Goal: Register for event/course

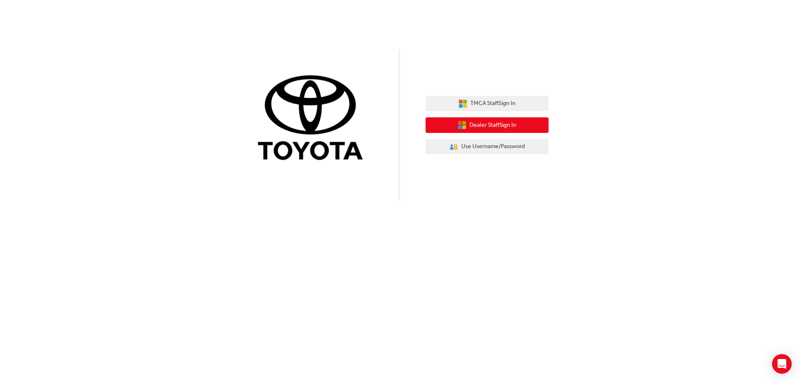
click at [484, 125] on span "Dealer Staff Sign In" at bounding box center [493, 125] width 47 height 9
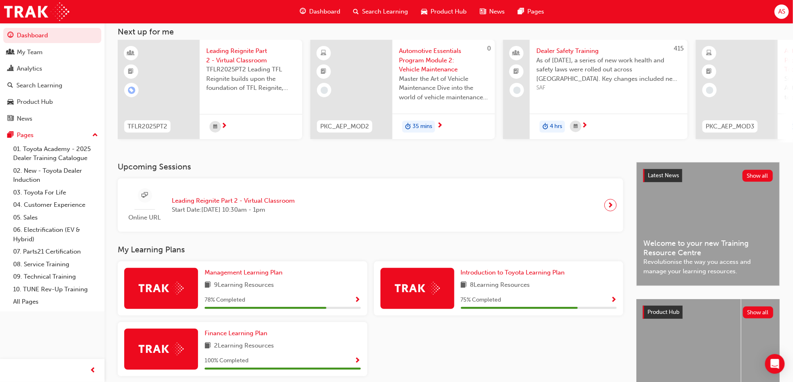
scroll to position [107, 0]
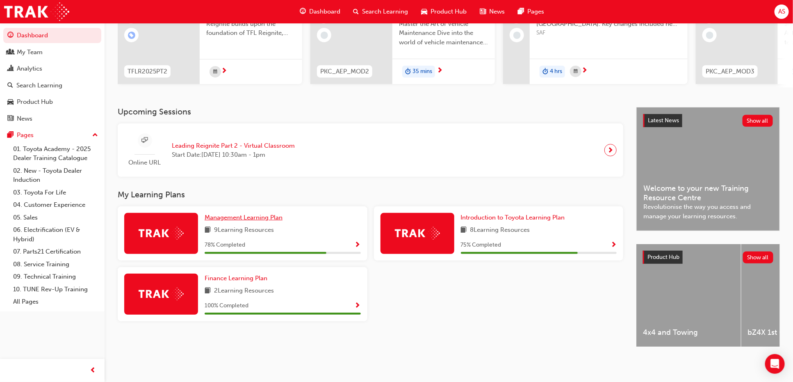
click at [231, 214] on span "Management Learning Plan" at bounding box center [244, 217] width 78 height 7
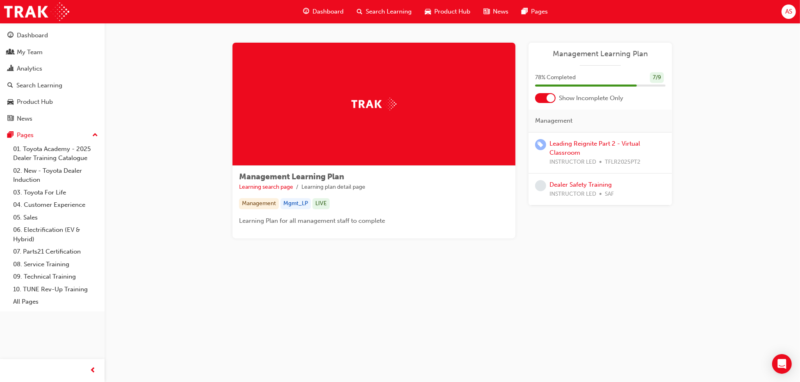
click at [545, 98] on div at bounding box center [545, 98] width 20 height 10
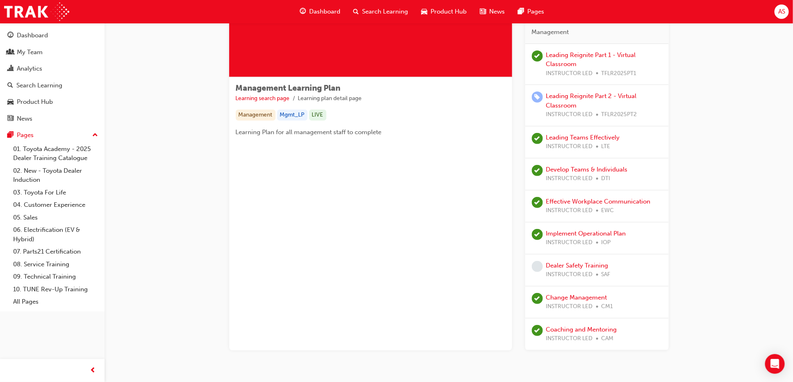
scroll to position [75, 0]
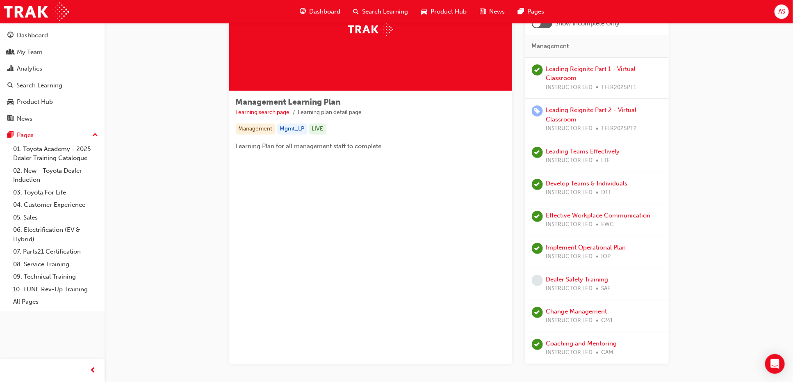
click at [588, 246] on link "Implement Operational Plan" at bounding box center [586, 246] width 80 height 7
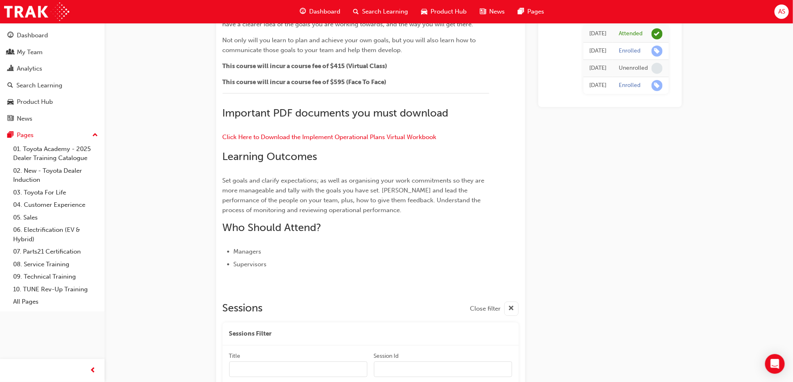
scroll to position [120, 0]
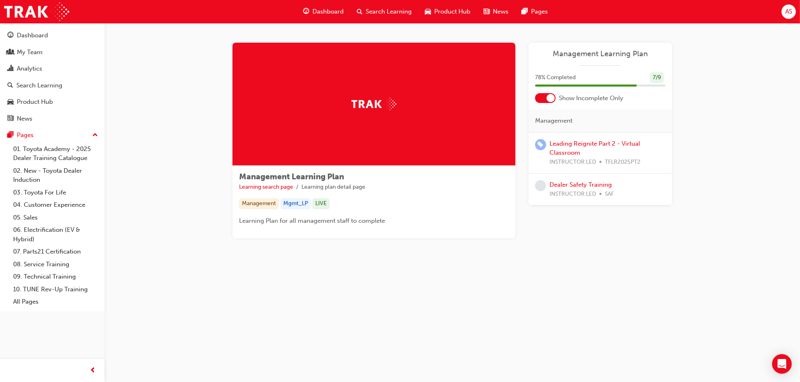
click at [539, 95] on div at bounding box center [545, 98] width 20 height 10
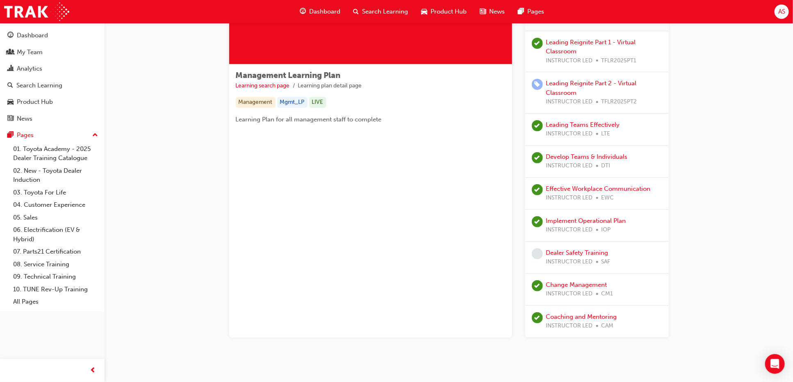
scroll to position [115, 0]
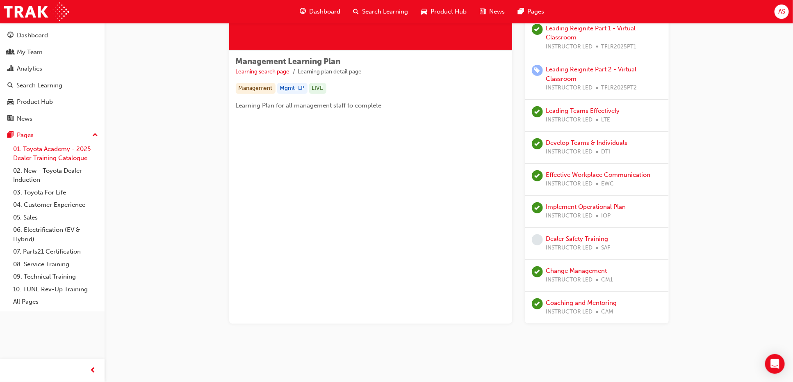
click at [51, 157] on link "01. Toyota Academy - 2025 Dealer Training Catalogue" at bounding box center [55, 154] width 91 height 22
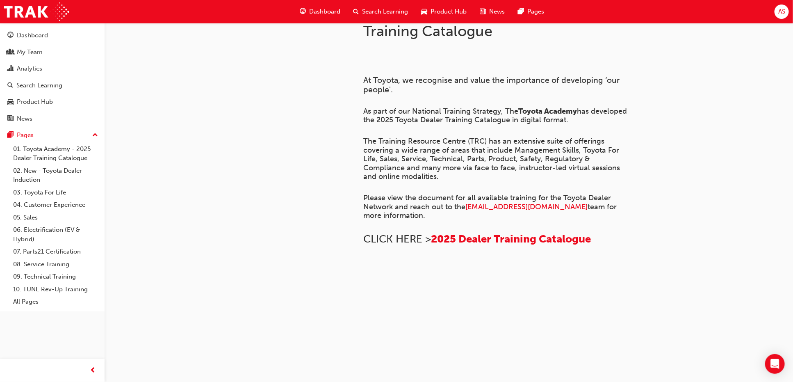
scroll to position [266, 0]
click at [522, 232] on span "2025 Dealer Training Catalogue" at bounding box center [511, 238] width 160 height 13
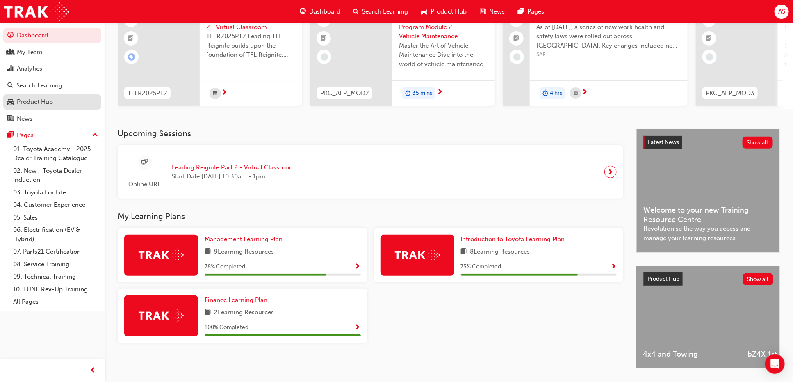
scroll to position [66, 0]
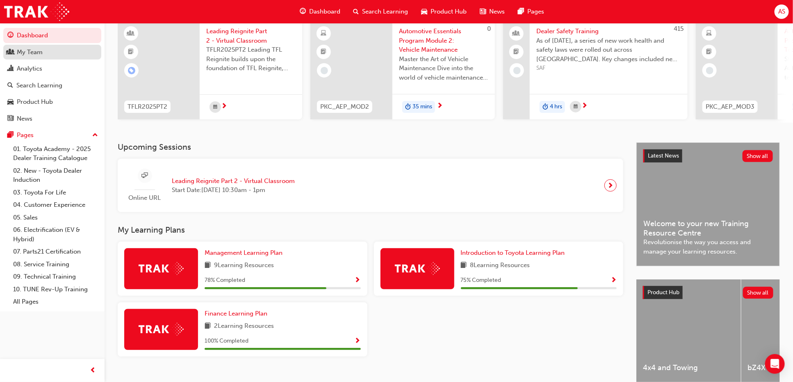
click at [38, 52] on div "My Team" at bounding box center [30, 52] width 26 height 9
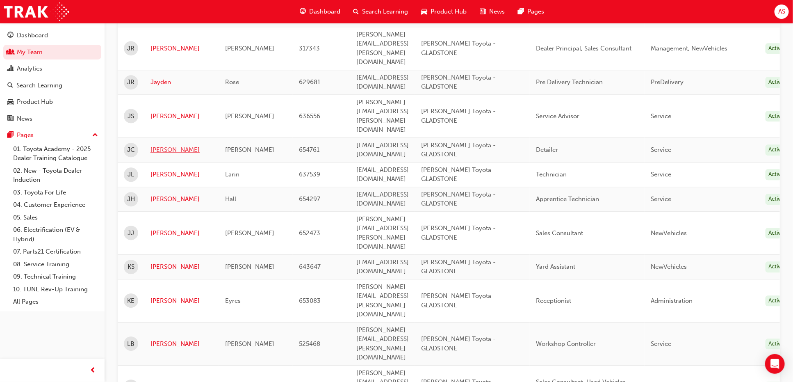
scroll to position [1066, 0]
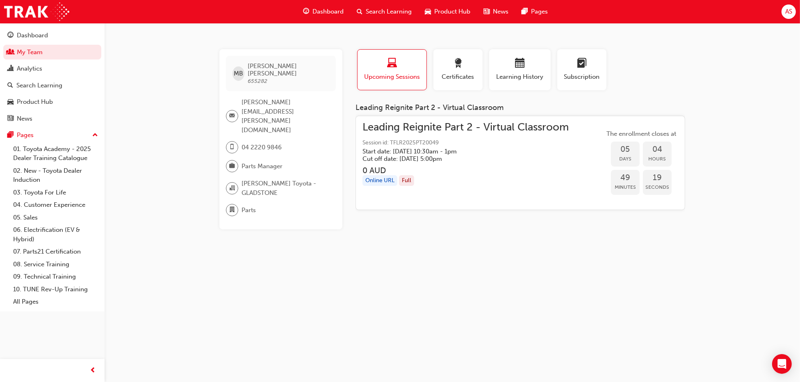
click at [422, 248] on div "MB Mason Bowden 655282 mason.bowden@billrobertsontoyota.com.au 04 2220 9846 Par…" at bounding box center [400, 191] width 800 height 382
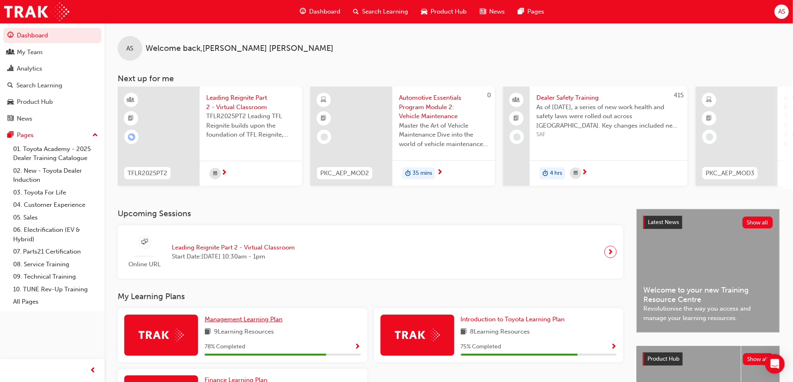
click at [246, 322] on span "Management Learning Plan" at bounding box center [244, 318] width 78 height 7
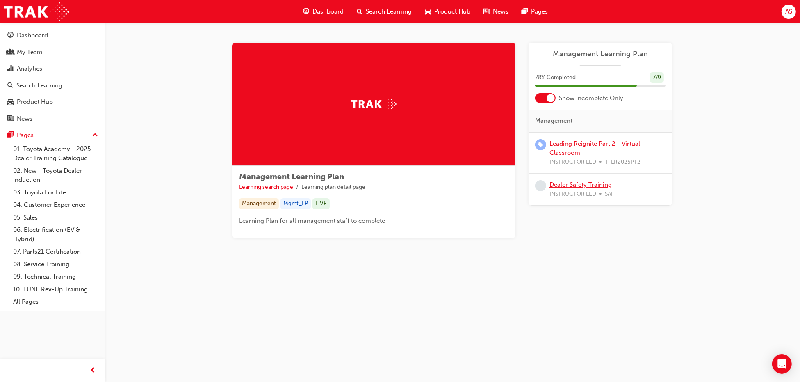
click at [588, 184] on link "Dealer Safety Training" at bounding box center [580, 184] width 62 height 7
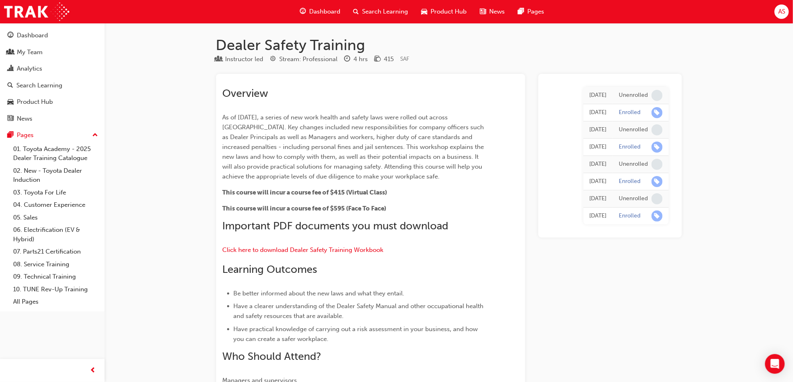
click at [190, 280] on div "Dealer Safety Training Instructor led Stream: Professional 4 hrs 415 SAF Overvi…" at bounding box center [396, 362] width 793 height 725
click at [774, 366] on icon "Open Intercom Messenger" at bounding box center [774, 363] width 9 height 11
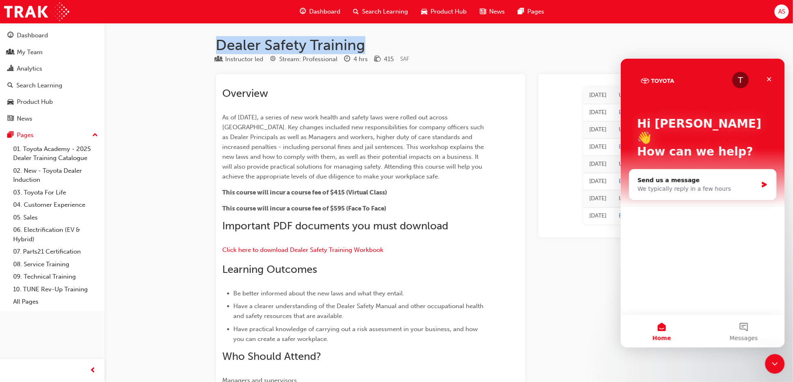
drag, startPoint x: 220, startPoint y: 45, endPoint x: 376, endPoint y: 47, distance: 156.2
click at [376, 47] on h1 "Dealer Safety Training" at bounding box center [449, 45] width 466 height 18
copy h1 "Dealer Safety Training"
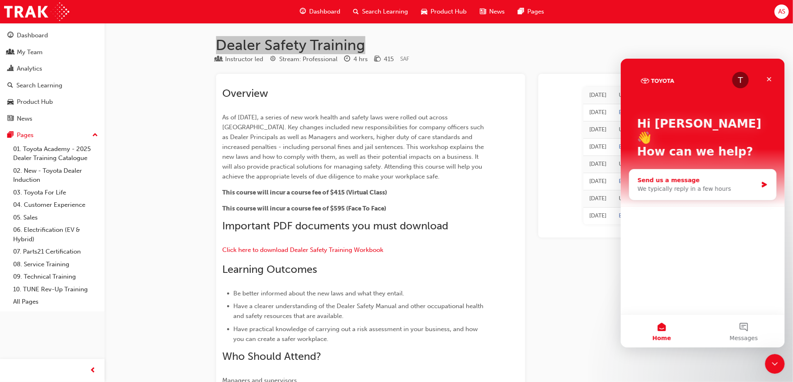
click at [713, 175] on div "Send us a message" at bounding box center [697, 179] width 120 height 9
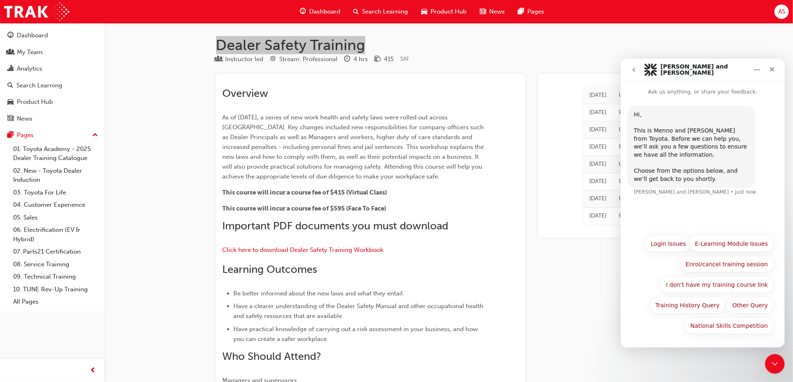
click at [678, 118] on div "Hi, ​" at bounding box center [690, 118] width 115 height 16
click at [728, 265] on button "Enrol/cancel training session" at bounding box center [726, 263] width 95 height 16
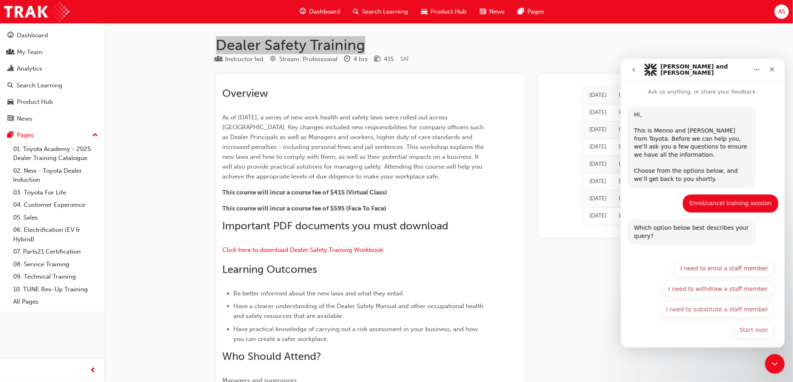
scroll to position [4, 0]
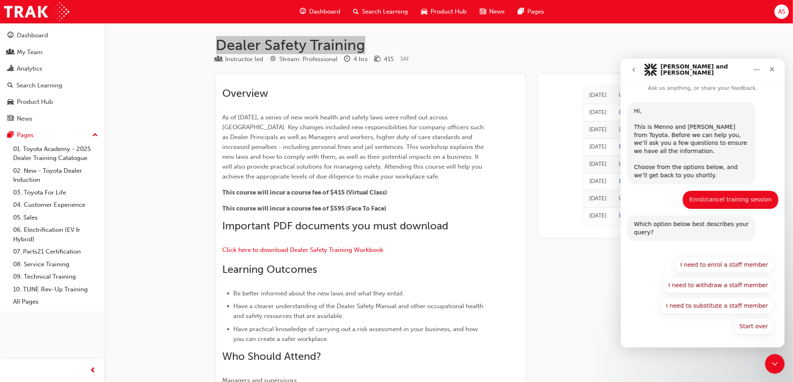
click at [681, 325] on div "Start over I need to enrol a staff member I need to withdraw a staff member I n…" at bounding box center [702, 297] width 143 height 82
click at [771, 70] on icon "Close" at bounding box center [771, 69] width 7 height 7
